Goal: Transaction & Acquisition: Purchase product/service

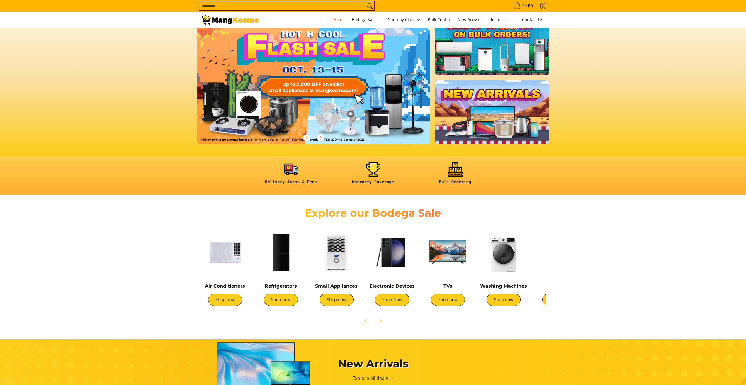
scroll to position [59, 0]
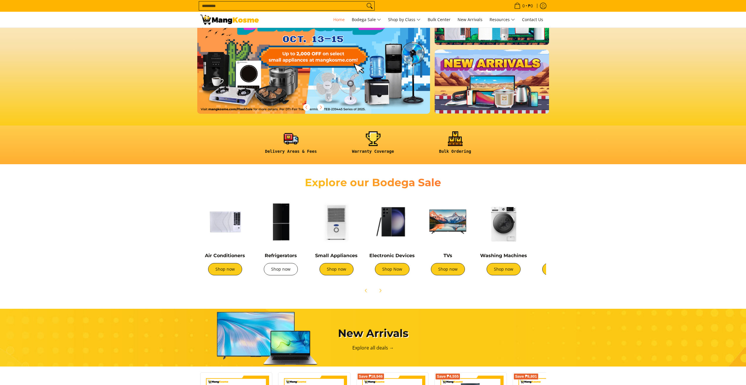
click at [280, 271] on link "Shop now" at bounding box center [281, 269] width 34 height 12
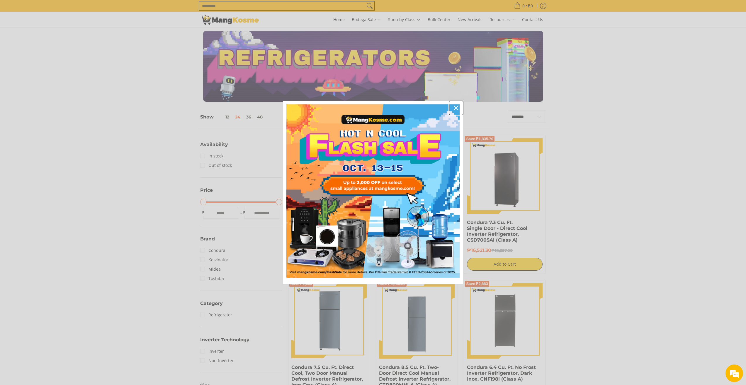
click at [456, 107] on icon "close icon" at bounding box center [456, 108] width 5 height 5
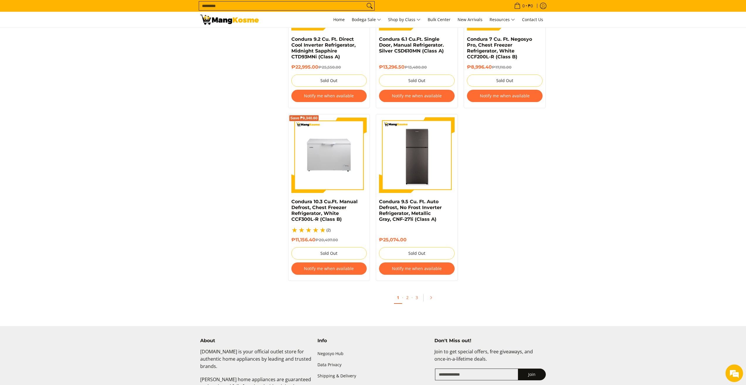
scroll to position [1173, 0]
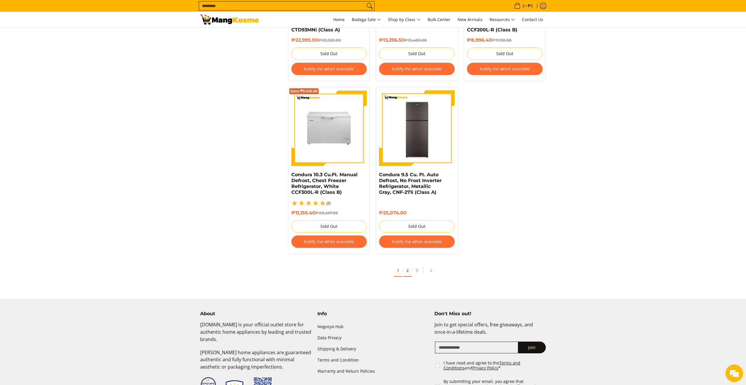
click at [409, 266] on link "2" at bounding box center [407, 271] width 8 height 12
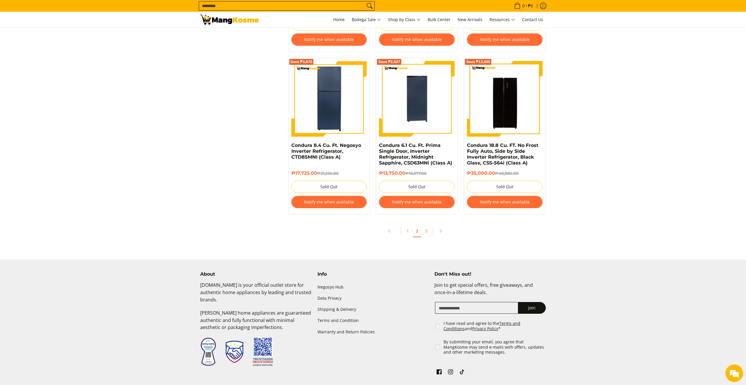
scroll to position [1241, 0]
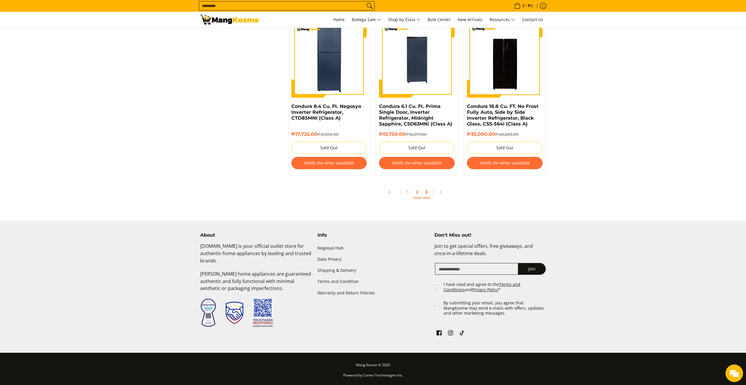
click at [429, 195] on link "3" at bounding box center [426, 192] width 8 height 12
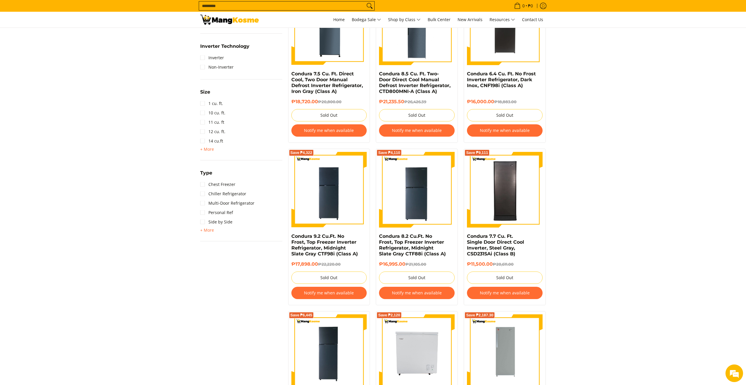
scroll to position [293, 0]
click at [490, 235] on link "Condura 7.7 Cu. Ft. Single Door Direct Cool Inverter, Steel Gray, CSD231SAi (Cl…" at bounding box center [495, 245] width 57 height 23
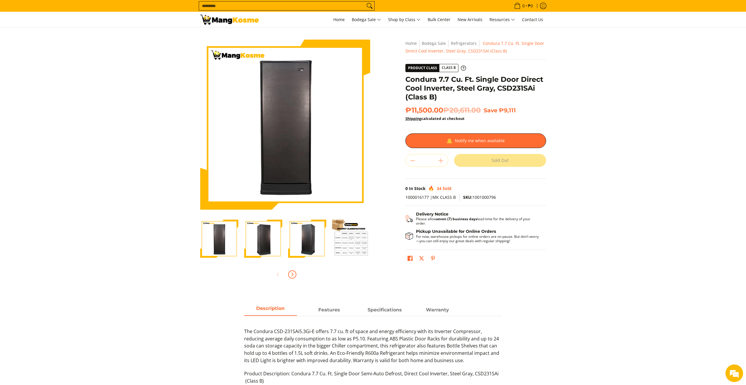
click at [295, 275] on span "Next" at bounding box center [292, 274] width 7 height 7
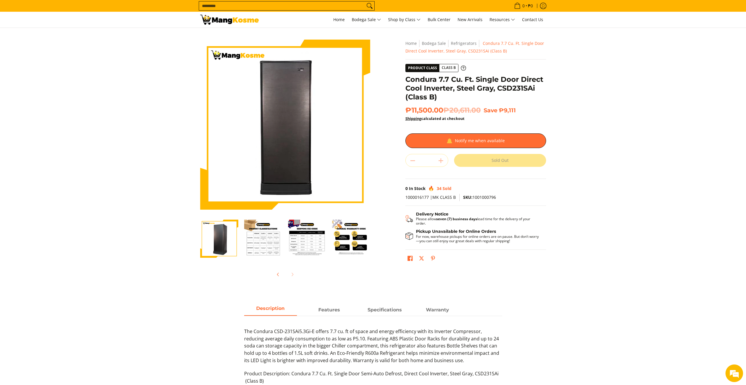
click at [295, 275] on div at bounding box center [285, 274] width 170 height 13
click at [277, 276] on icon "Previous" at bounding box center [278, 274] width 5 height 5
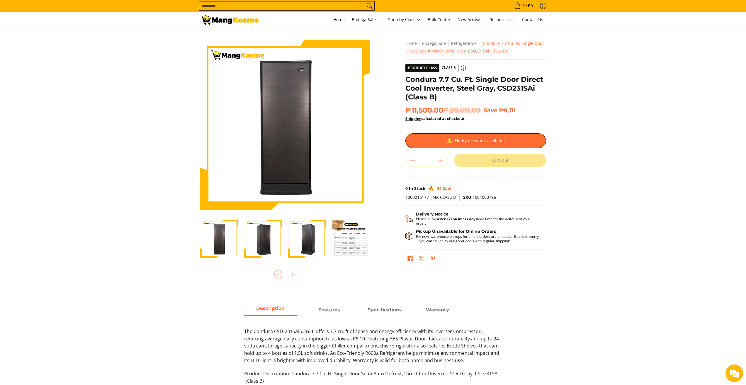
click at [221, 243] on img "Condura 7.7 Cu. Ft. Single Door Direct Cool Inverter, Steel Gray, CSD231SAi (Cl…" at bounding box center [219, 238] width 38 height 37
click at [313, 244] on img "Condura 7.7 Cu. Ft. Single Door Direct Cool Inverter, Steel Gray, CSD231SAi (Cl…" at bounding box center [307, 238] width 38 height 37
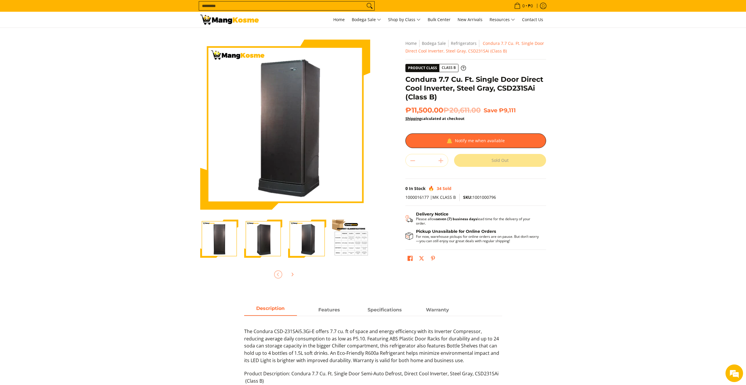
click at [258, 243] on img "Condura 7.7 Cu. Ft. Single Door Direct Cool Inverter, Steel Gray, CSD231SAi (Cl…" at bounding box center [263, 238] width 38 height 37
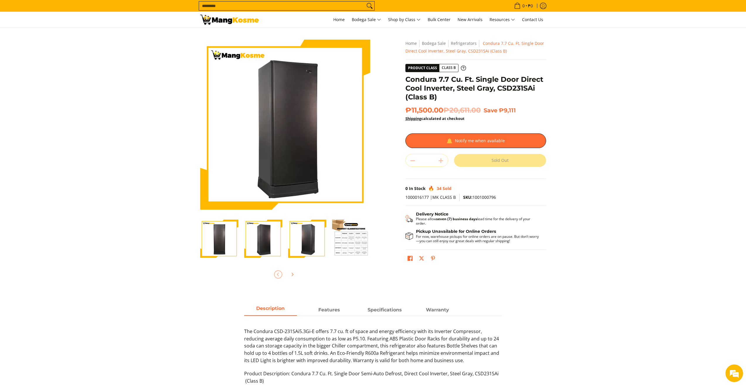
click at [202, 240] on img "Condura 7.7 Cu. Ft. Single Door Direct Cool Inverter, Steel Gray, CSD231SAi (Cl…" at bounding box center [219, 238] width 38 height 37
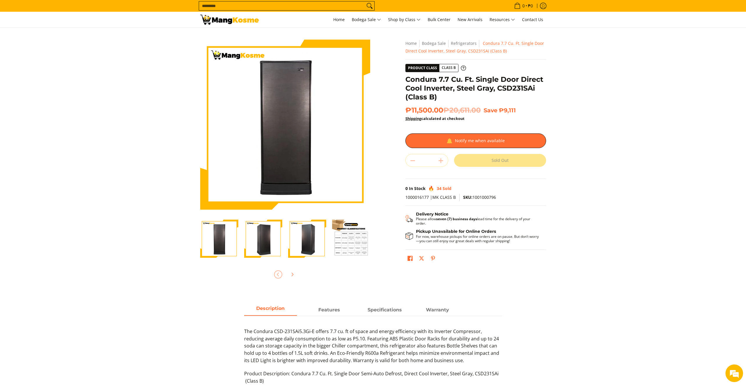
drag, startPoint x: 262, startPoint y: 240, endPoint x: 267, endPoint y: 240, distance: 5.6
click at [263, 240] on img "Condura 7.7 Cu. Ft. Single Door Direct Cool Inverter, Steel Gray, CSD231SAi (Cl…" at bounding box center [263, 238] width 38 height 37
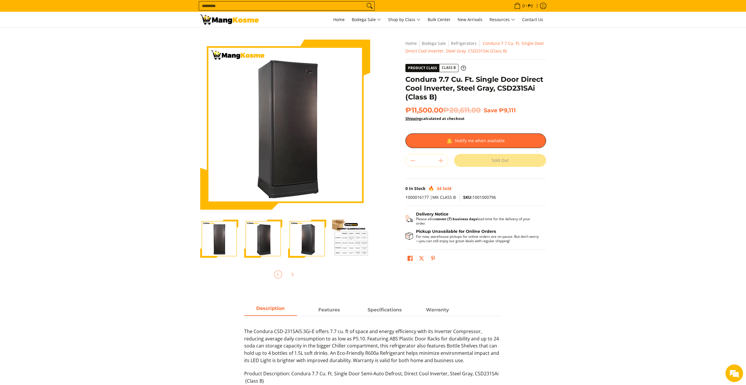
click at [298, 242] on img "Condura 7.7 Cu. Ft. Single Door Direct Cool Inverter, Steel Gray, CSD231SAi (Cl…" at bounding box center [307, 238] width 38 height 37
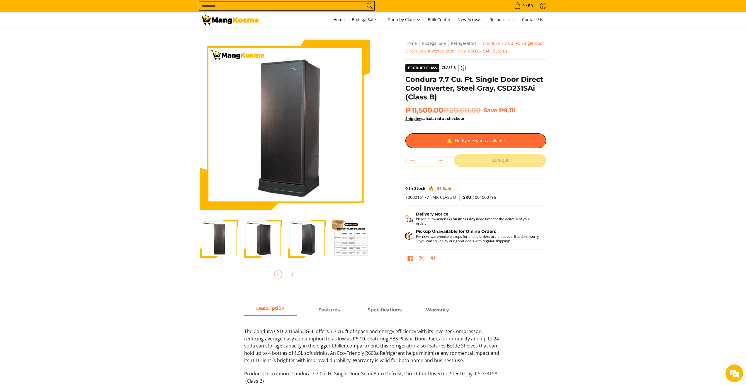
click at [343, 245] on img "Condura 7.7 Cu. Ft. Single Door Direct Cool Inverter, Steel Gray, CSD231SAi (Cl…" at bounding box center [351, 239] width 38 height 38
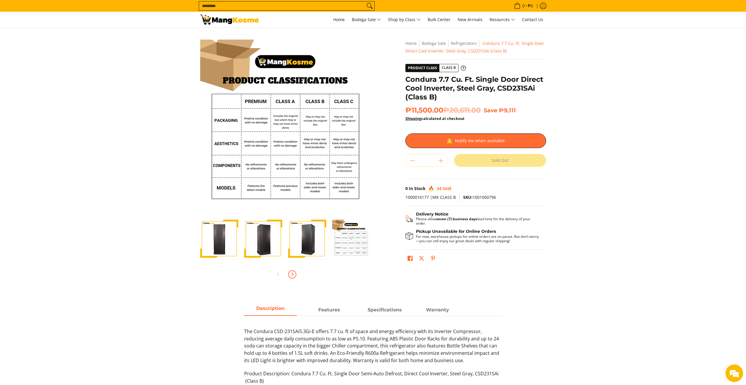
click at [291, 272] on icon "Next" at bounding box center [292, 274] width 5 height 5
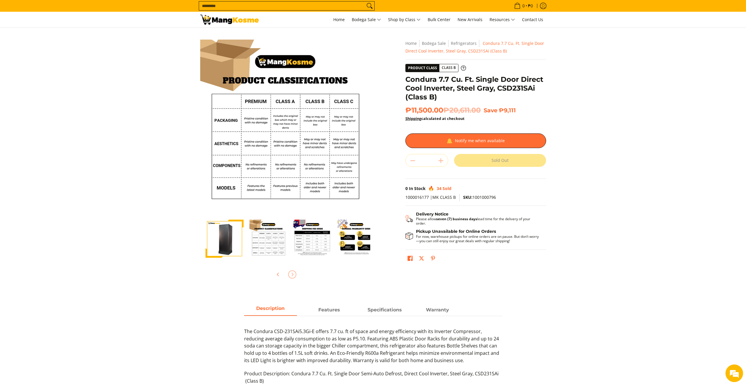
scroll to position [0, 88]
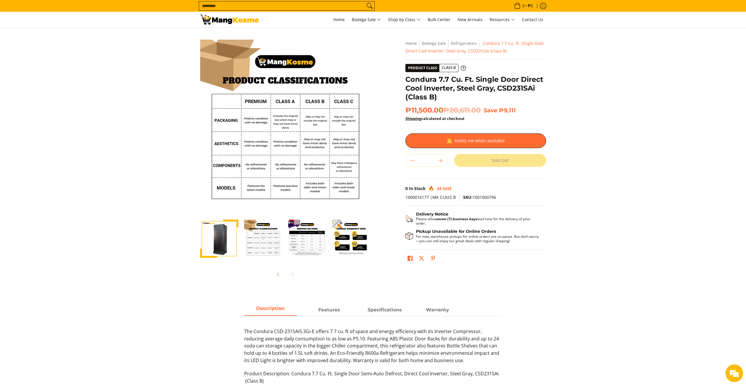
click at [293, 272] on div at bounding box center [285, 274] width 170 height 13
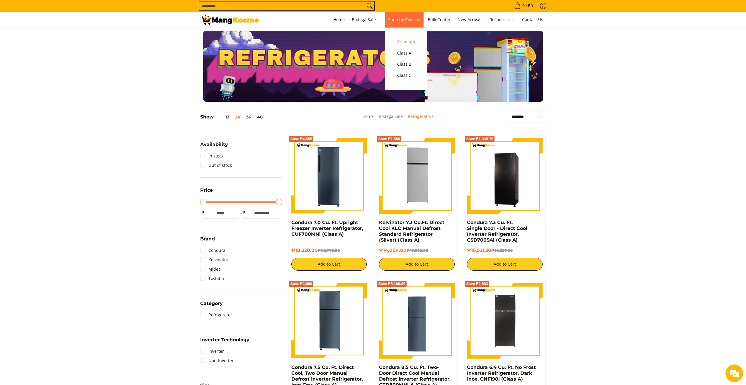
click at [415, 40] on span "Premium" at bounding box center [406, 41] width 18 height 7
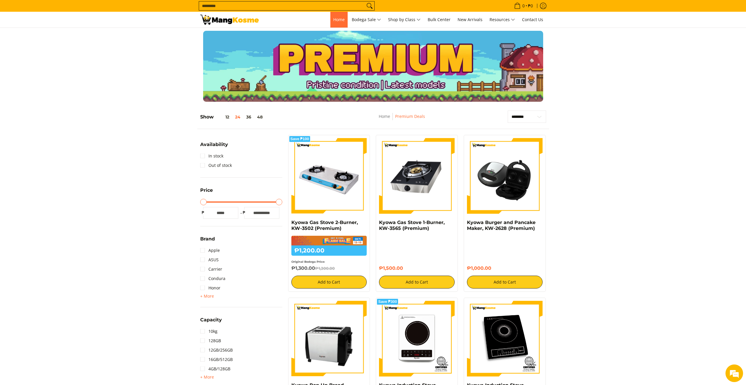
click at [336, 18] on span "Home" at bounding box center [338, 20] width 11 height 6
